Goal: Find specific page/section: Find specific page/section

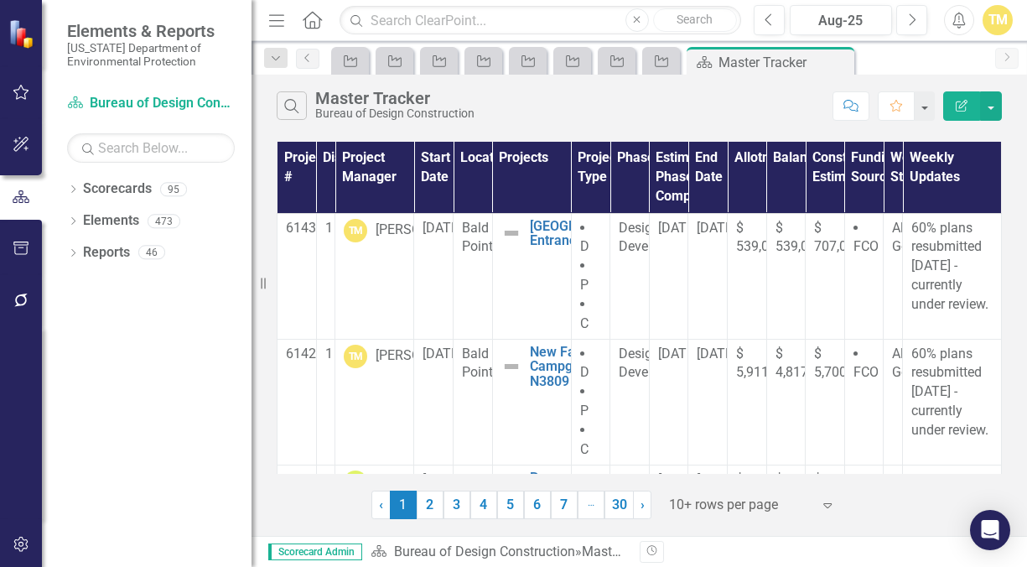
click at [280, 19] on icon "button" at bounding box center [276, 20] width 15 height 12
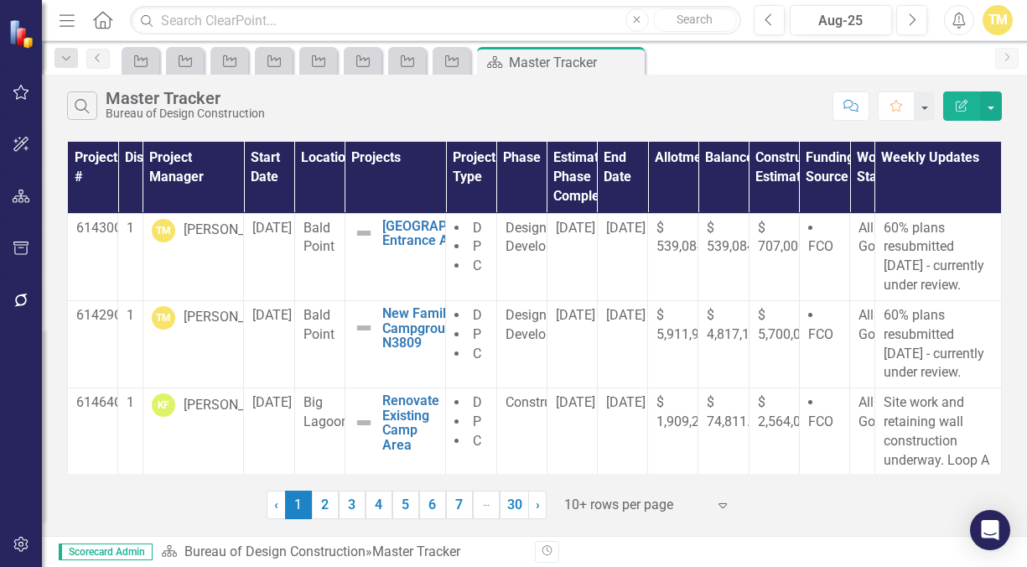
click at [63, 19] on icon "Menu" at bounding box center [67, 20] width 22 height 18
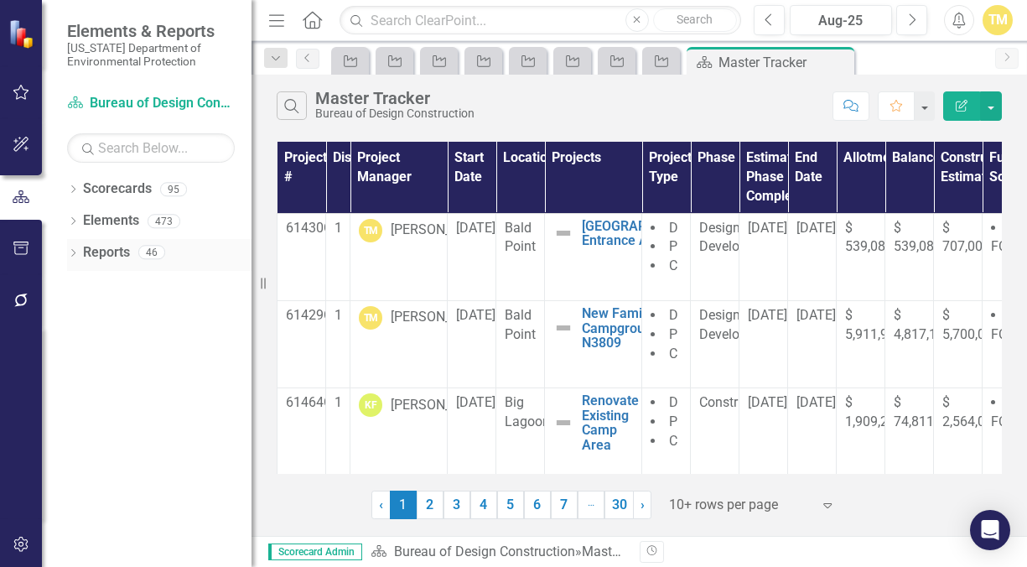
click at [102, 252] on link "Reports" at bounding box center [106, 252] width 47 height 19
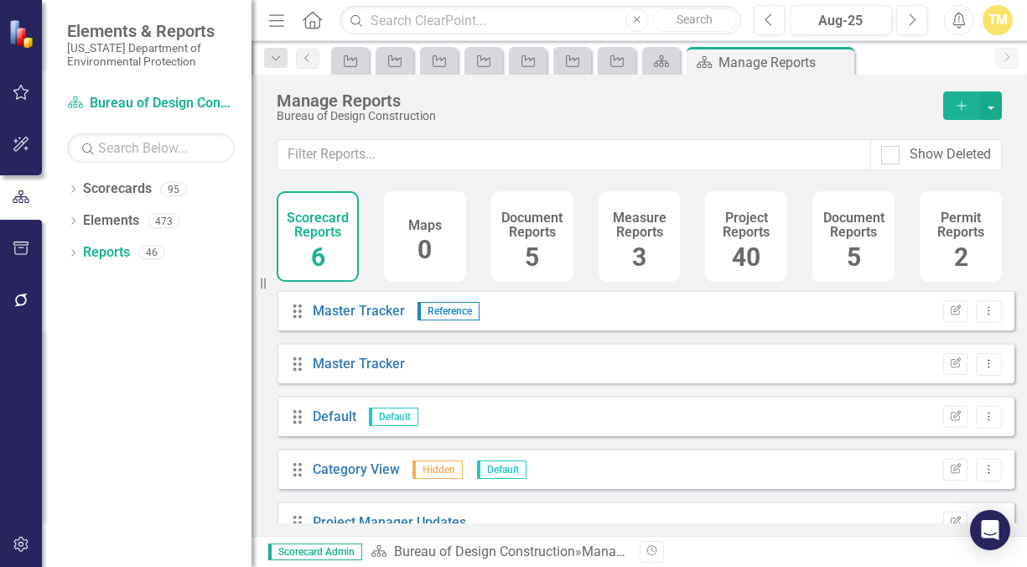
click at [730, 244] on div "Project Reports 40" at bounding box center [746, 236] width 82 height 91
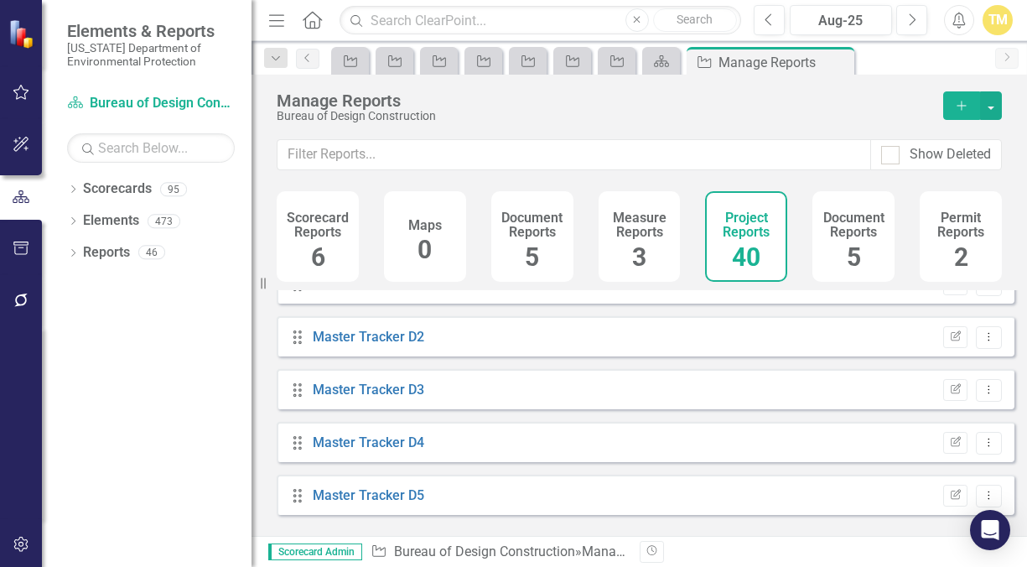
scroll to position [1174, 0]
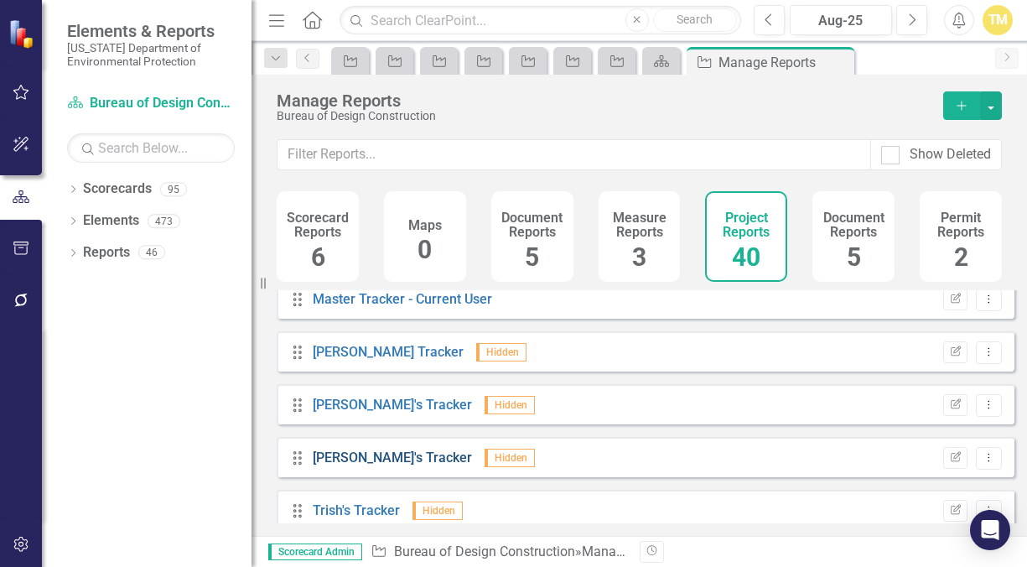
click at [374, 465] on link "[PERSON_NAME]'s Tracker" at bounding box center [392, 457] width 159 height 16
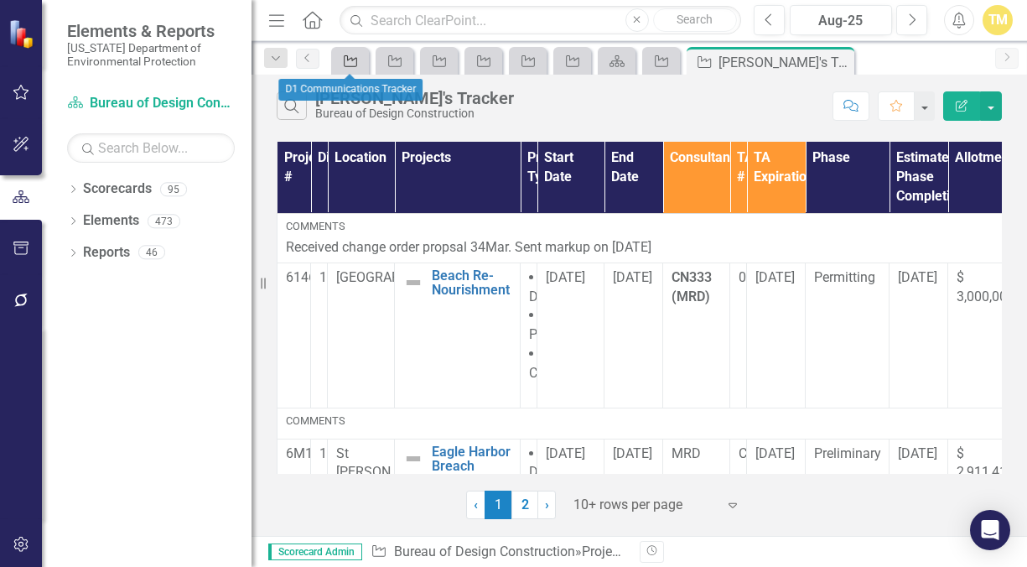
click at [343, 60] on icon "Project" at bounding box center [350, 60] width 17 height 13
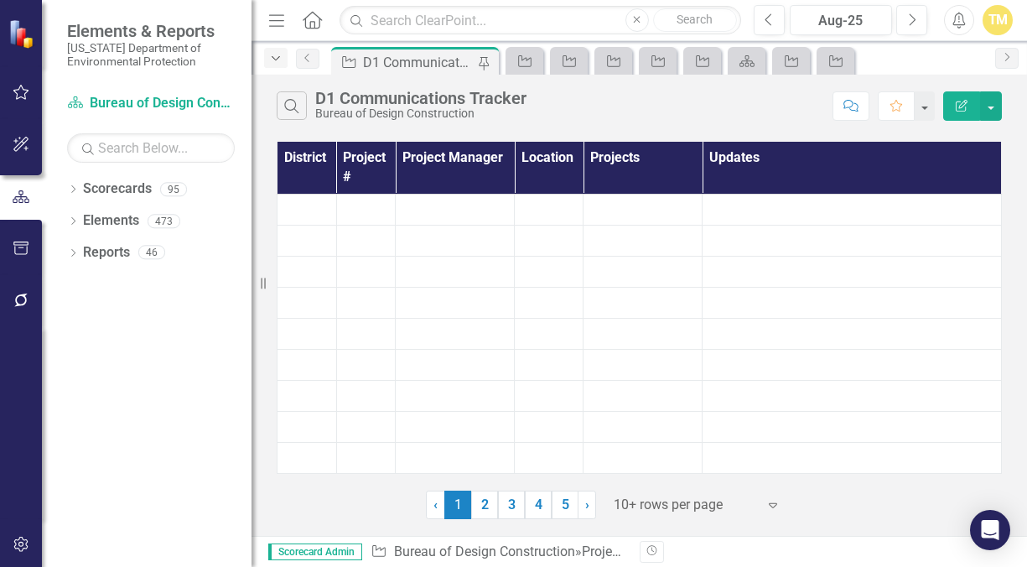
click at [282, 57] on icon "Dropdown" at bounding box center [275, 59] width 15 height 12
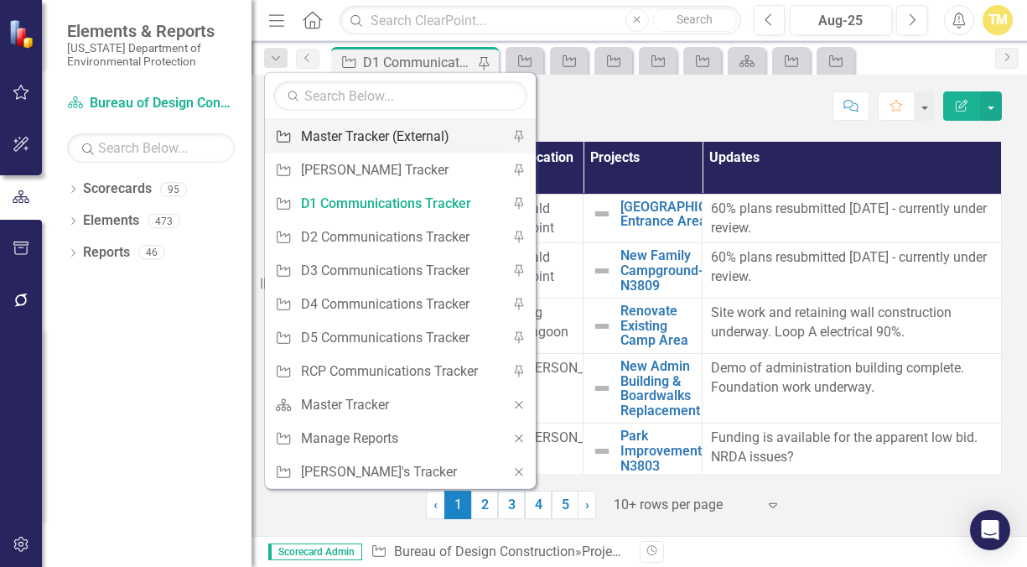
click at [317, 134] on div "Master Tracker (External)" at bounding box center [397, 136] width 193 height 21
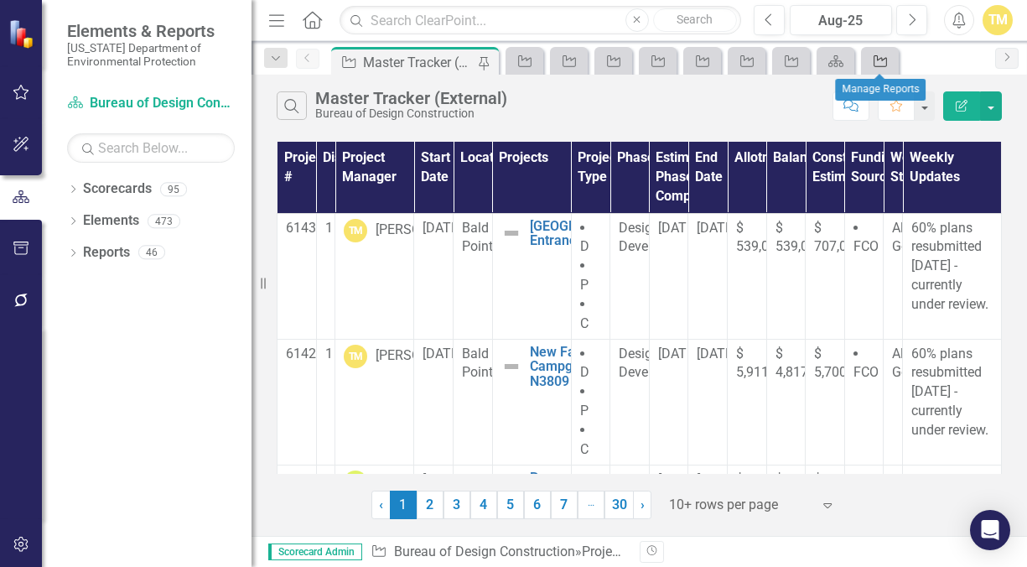
click at [874, 68] on div "Project" at bounding box center [876, 60] width 23 height 21
